Goal: Task Accomplishment & Management: Manage account settings

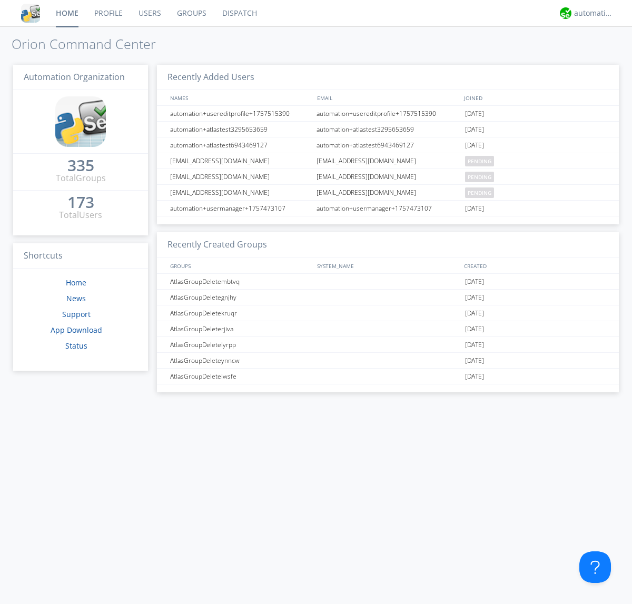
click at [149, 13] on link "Users" at bounding box center [150, 13] width 38 height 26
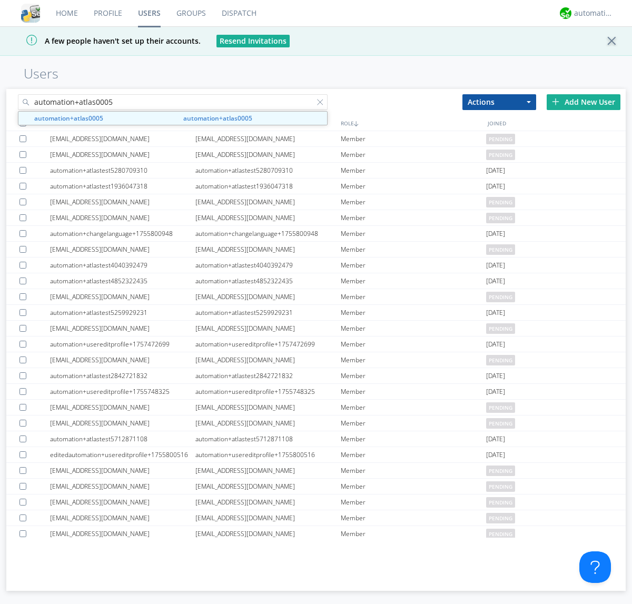
type input "automation+atlas0005"
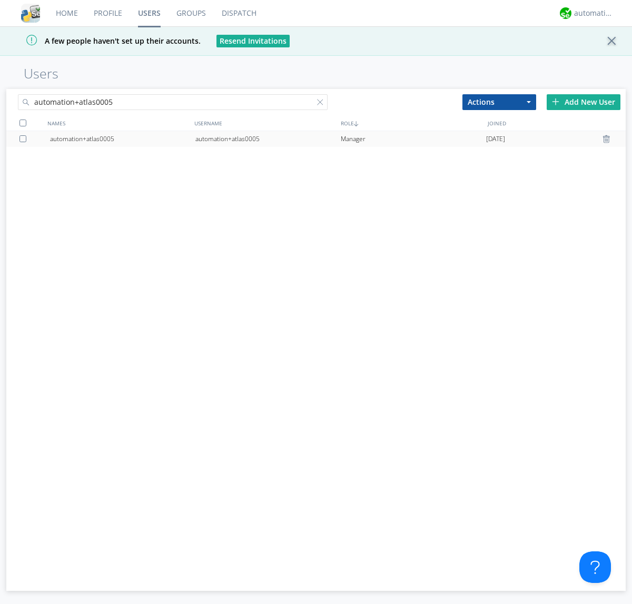
click at [267, 138] on div "automation+atlas0005" at bounding box center [267, 139] width 145 height 16
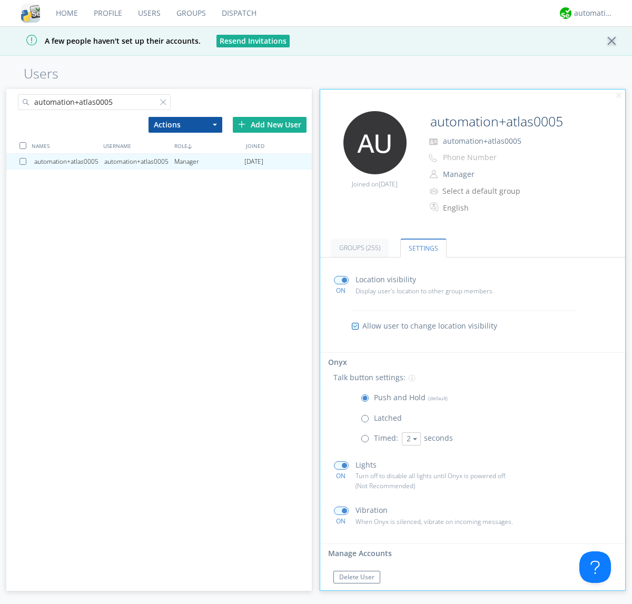
click at [367, 421] on span at bounding box center [367, 420] width 13 height 13
click at [0, 0] on input "radio" at bounding box center [0, 0] width 0 height 0
click at [367, 400] on span at bounding box center [367, 400] width 13 height 13
click at [0, 0] on input "radio" at bounding box center [0, 0] width 0 height 0
click at [591, 13] on div "automation+atlas" at bounding box center [593, 13] width 39 height 11
